Goal: Navigation & Orientation: Understand site structure

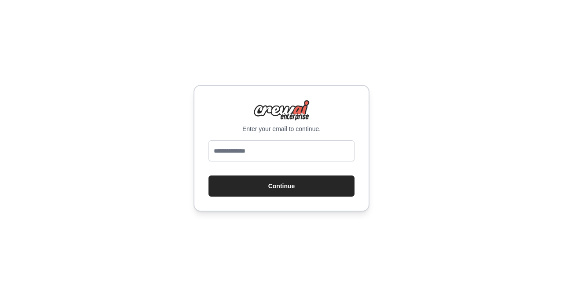
drag, startPoint x: 0, startPoint y: 0, endPoint x: 258, endPoint y: 151, distance: 299.5
click at [258, 151] on input "email" at bounding box center [281, 150] width 146 height 21
type input "**********"
click at [208, 175] on button "Continue" at bounding box center [281, 185] width 146 height 21
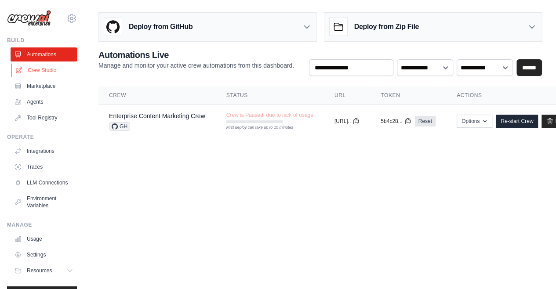
click at [39, 70] on link "Crew Studio" at bounding box center [44, 70] width 66 height 14
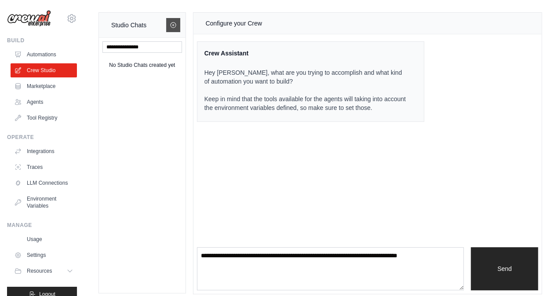
click at [175, 24] on icon at bounding box center [173, 24] width 5 height 5
click at [35, 101] on link "Agents" at bounding box center [44, 102] width 66 height 14
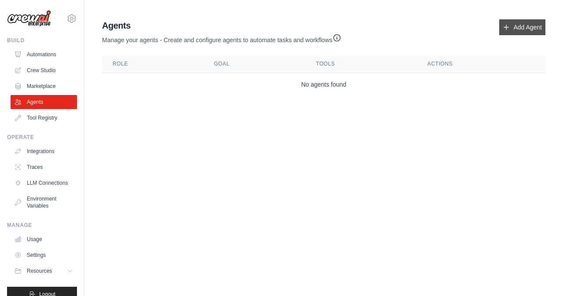
click at [516, 30] on link "Add Agent" at bounding box center [522, 27] width 46 height 16
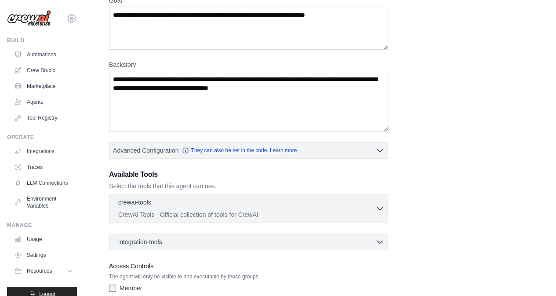
scroll to position [134, 0]
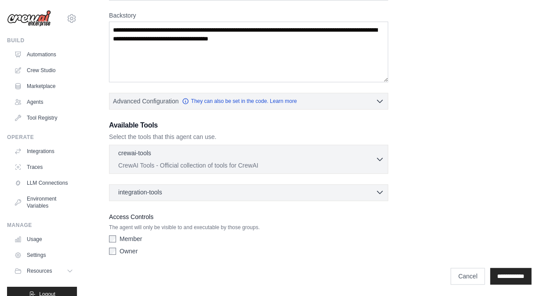
click at [231, 190] on div "integration-tools 0 selected" at bounding box center [251, 192] width 266 height 9
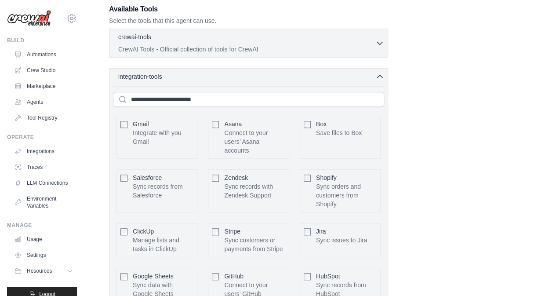
scroll to position [250, 0]
click at [363, 79] on div "integration-tools 0 selected Gmail Asana Box Salesforce" at bounding box center [248, 220] width 279 height 304
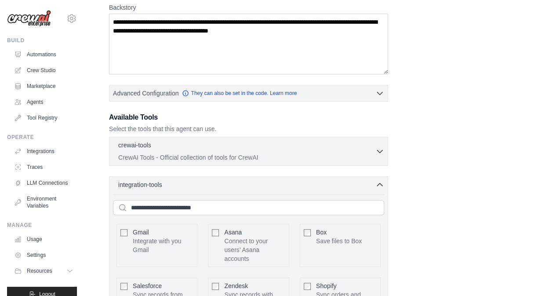
scroll to position [139, 0]
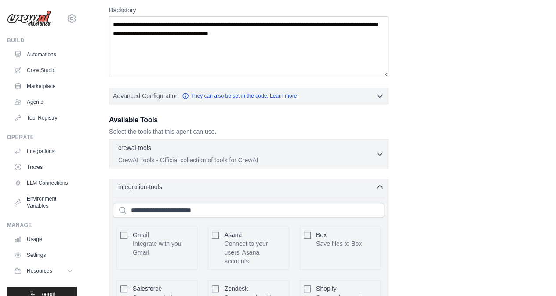
click at [382, 187] on icon "button" at bounding box center [379, 186] width 9 height 9
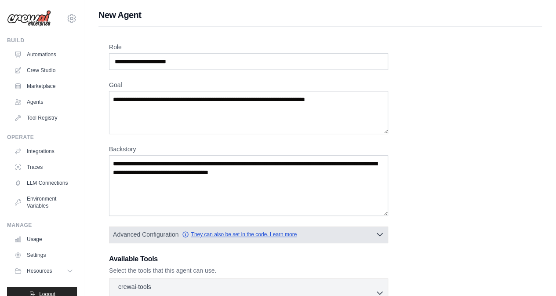
scroll to position [40, 0]
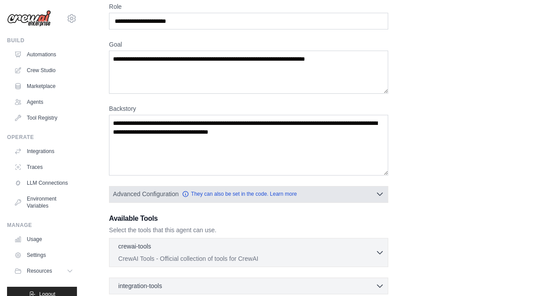
click at [378, 194] on icon "button" at bounding box center [379, 193] width 9 height 9
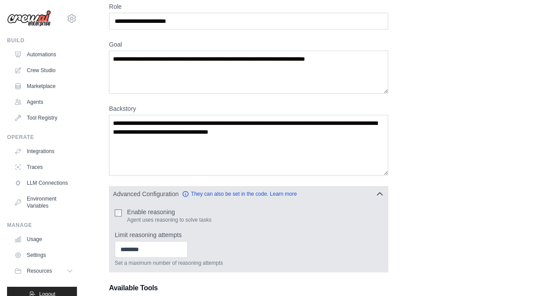
scroll to position [70, 0]
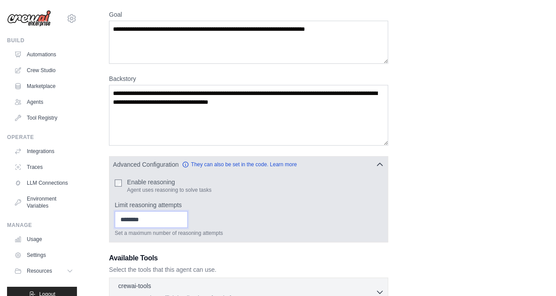
type input "*"
click at [188, 215] on input "*" at bounding box center [151, 219] width 73 height 17
click at [188, 222] on input "*" at bounding box center [151, 219] width 73 height 17
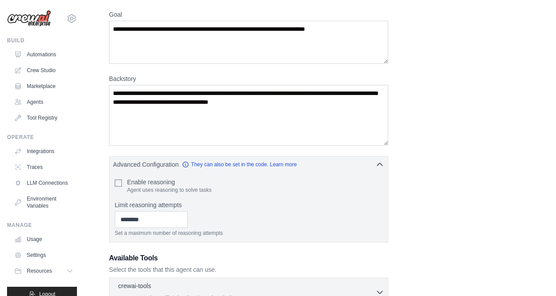
click at [460, 238] on div "Role Goal [GEOGRAPHIC_DATA] Advanced Configuration They can also be set in the …" at bounding box center [320, 181] width 422 height 419
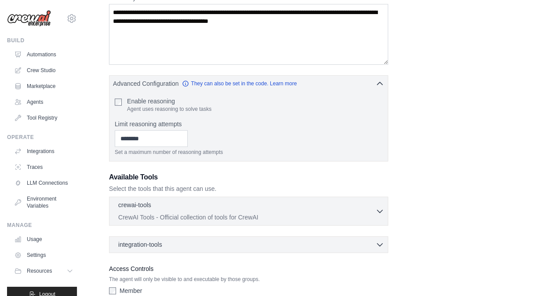
scroll to position [152, 0]
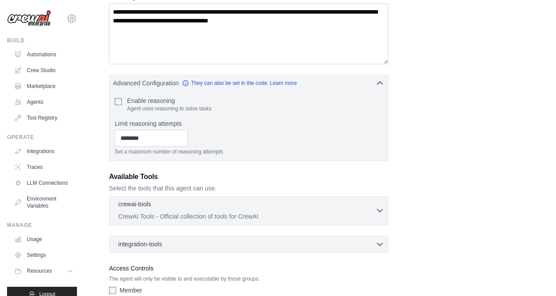
click at [380, 209] on icon "button" at bounding box center [379, 210] width 9 height 9
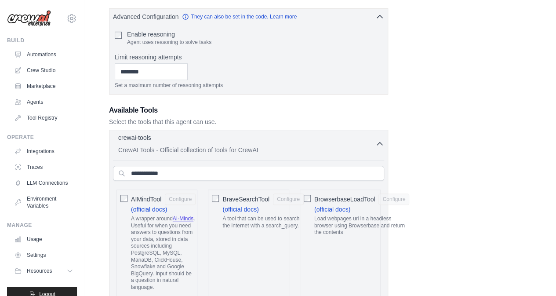
scroll to position [220, 0]
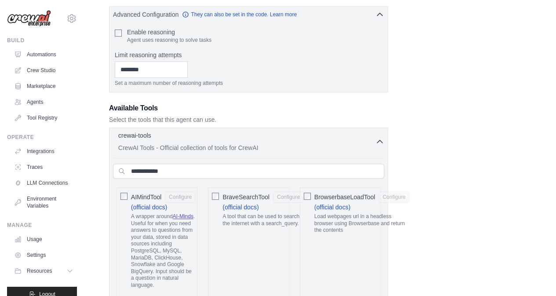
click at [381, 140] on icon "button" at bounding box center [379, 141] width 9 height 9
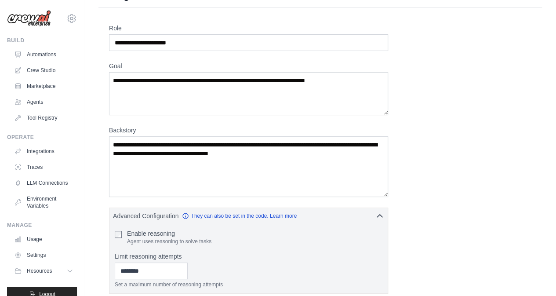
scroll to position [0, 0]
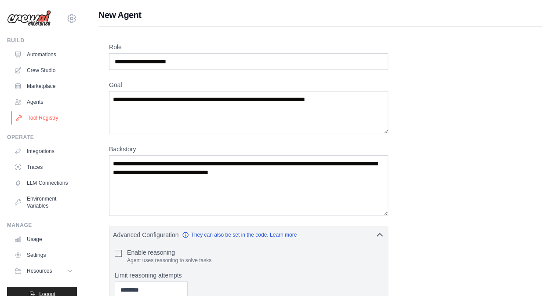
click at [44, 116] on link "Tool Registry" at bounding box center [44, 118] width 66 height 14
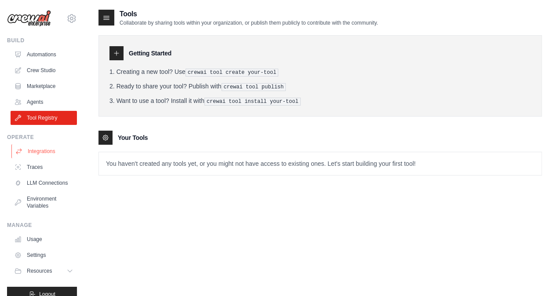
scroll to position [19, 0]
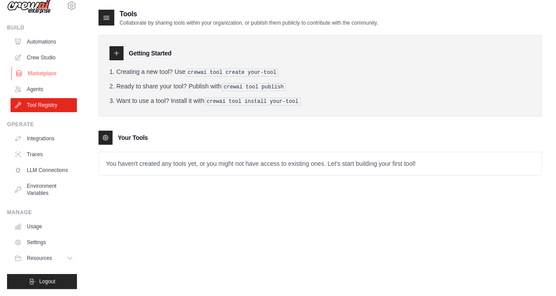
click at [47, 66] on link "Marketplace" at bounding box center [44, 73] width 66 height 14
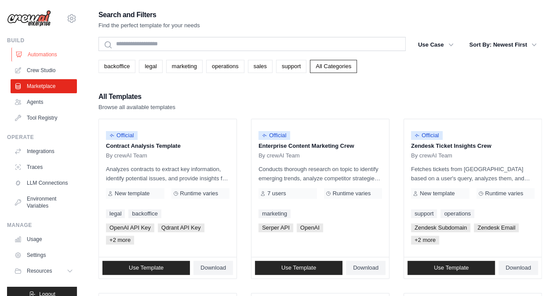
click at [36, 48] on link "Automations" at bounding box center [44, 54] width 66 height 14
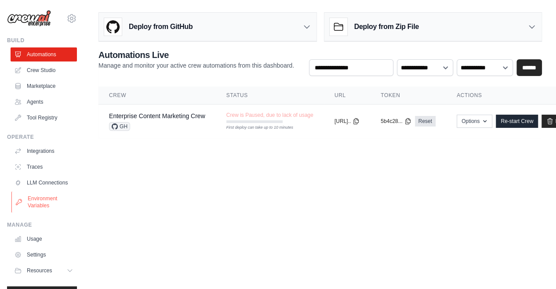
click at [26, 202] on link "Environment Variables" at bounding box center [44, 202] width 66 height 21
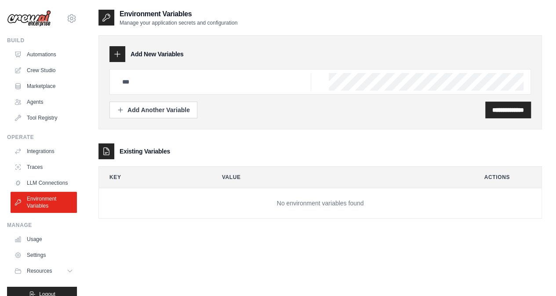
scroll to position [19, 0]
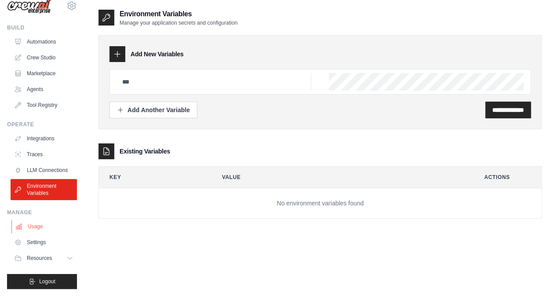
click at [34, 227] on link "Usage" at bounding box center [44, 226] width 66 height 14
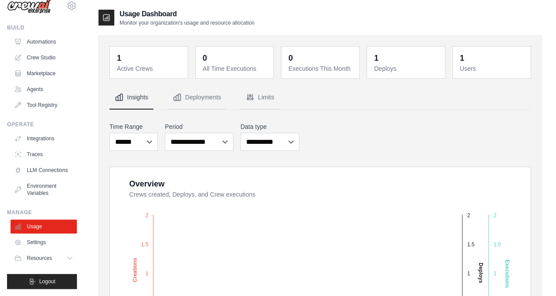
scroll to position [117, 0]
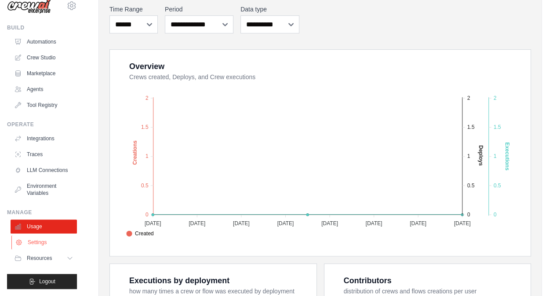
click at [26, 244] on link "Settings" at bounding box center [44, 242] width 66 height 14
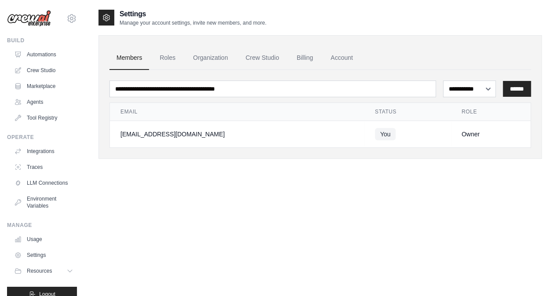
scroll to position [19, 0]
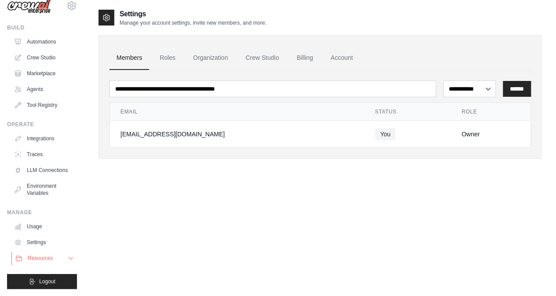
click at [45, 261] on span "Resources" at bounding box center [40, 258] width 25 height 7
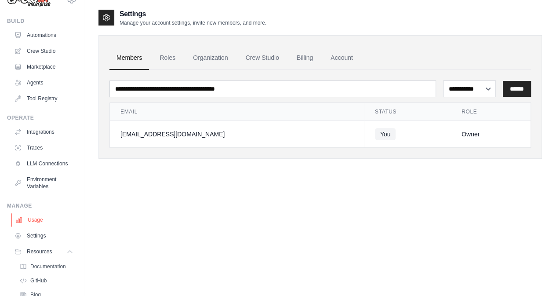
scroll to position [76, 0]
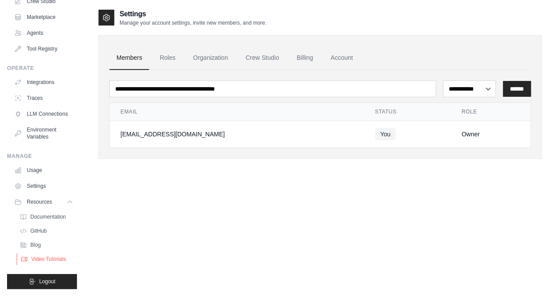
click at [43, 258] on span "Video Tutorials" at bounding box center [48, 258] width 35 height 7
